Goal: Find specific page/section: Find specific page/section

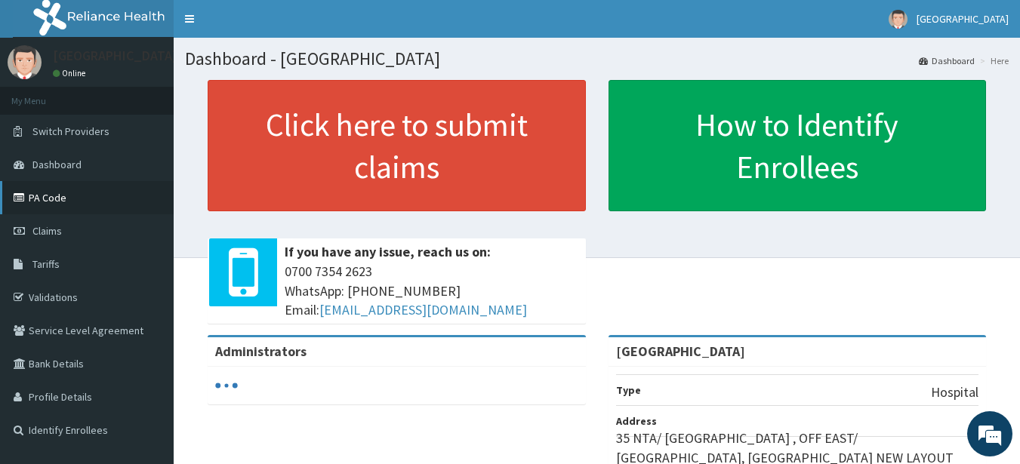
click at [85, 184] on link "PA Code" at bounding box center [87, 197] width 174 height 33
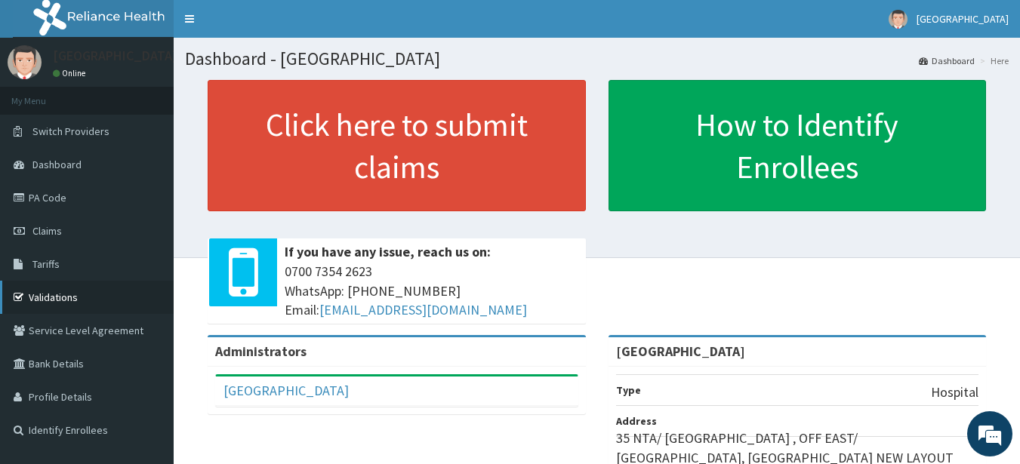
click at [77, 298] on link "Validations" at bounding box center [87, 297] width 174 height 33
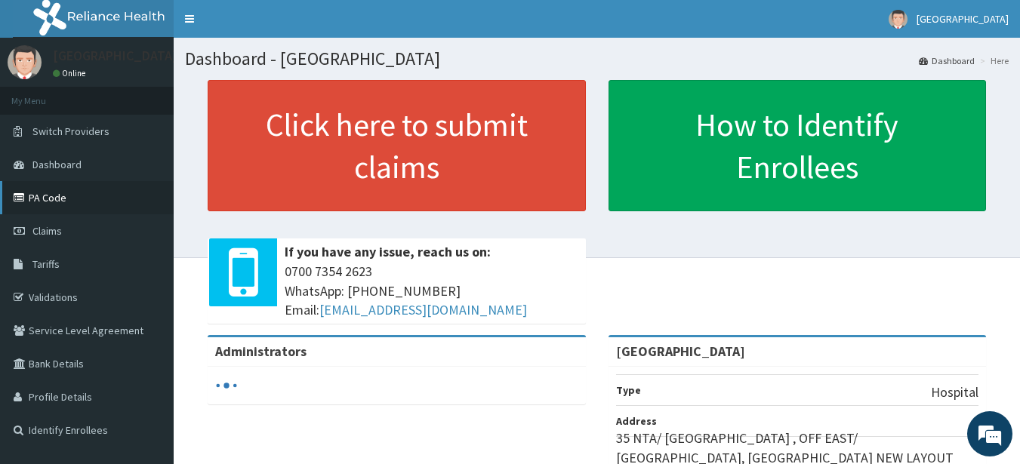
click at [81, 204] on link "PA Code" at bounding box center [87, 197] width 174 height 33
